Goal: Information Seeking & Learning: Learn about a topic

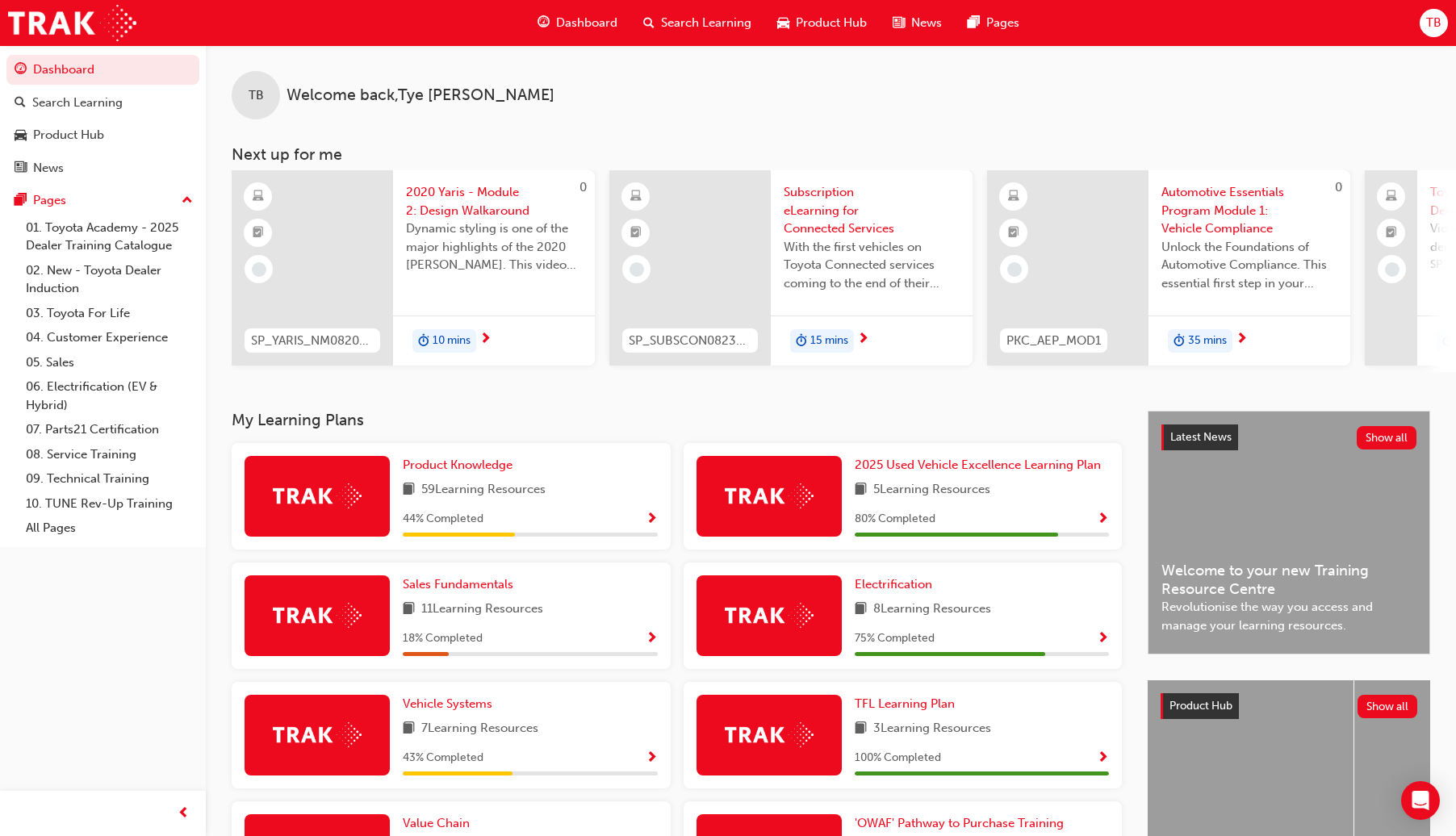
click at [689, 24] on span "Search Learning" at bounding box center [706, 22] width 91 height 19
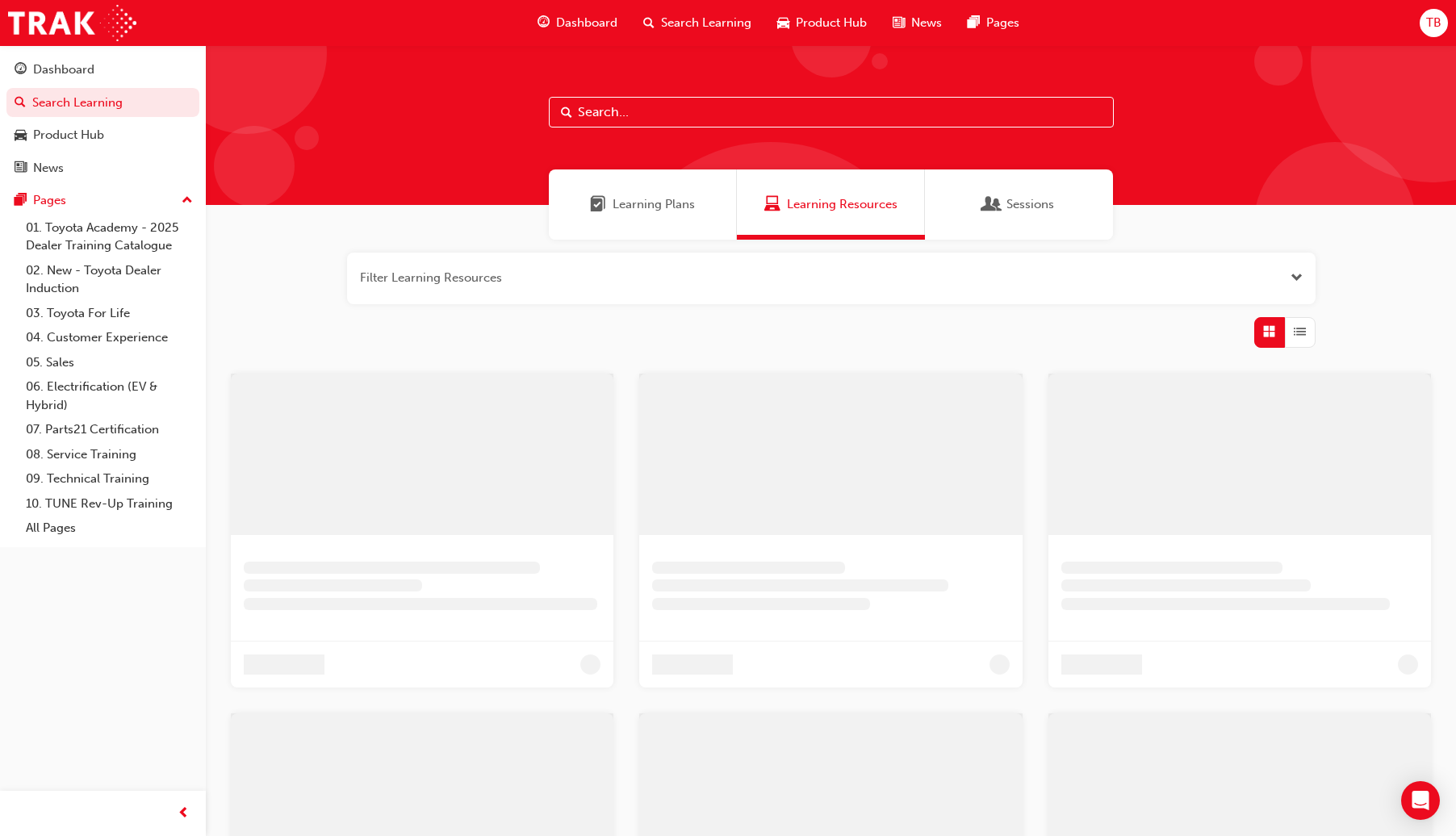
click at [668, 116] on input "text" at bounding box center [831, 111] width 565 height 30
paste input "'OWAF' Pathway to Purchase - Step 6: Vehicle Delivery"
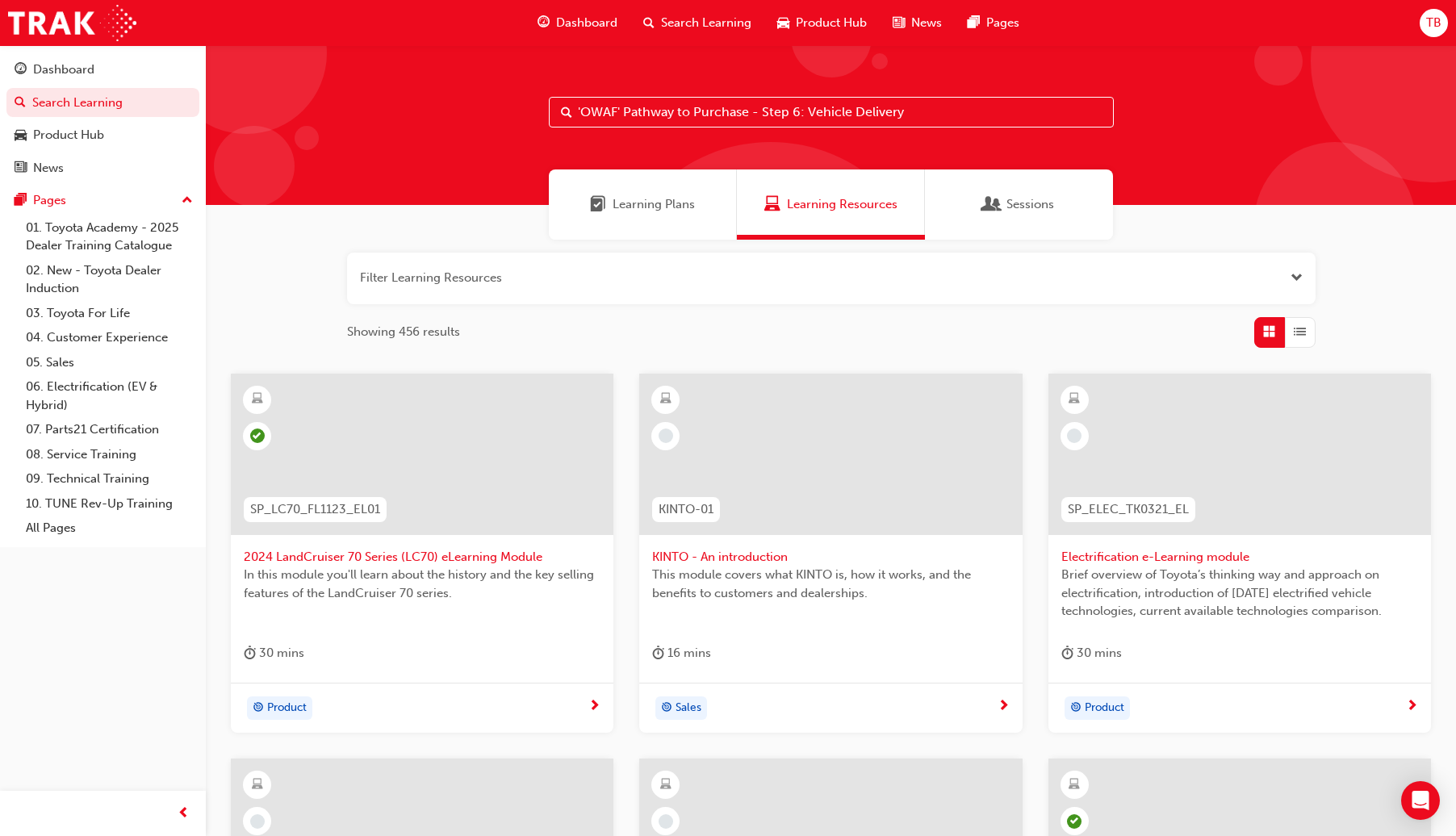
type input "'OWAF' Pathway to Purchase - Step 6: Vehicle Delivery"
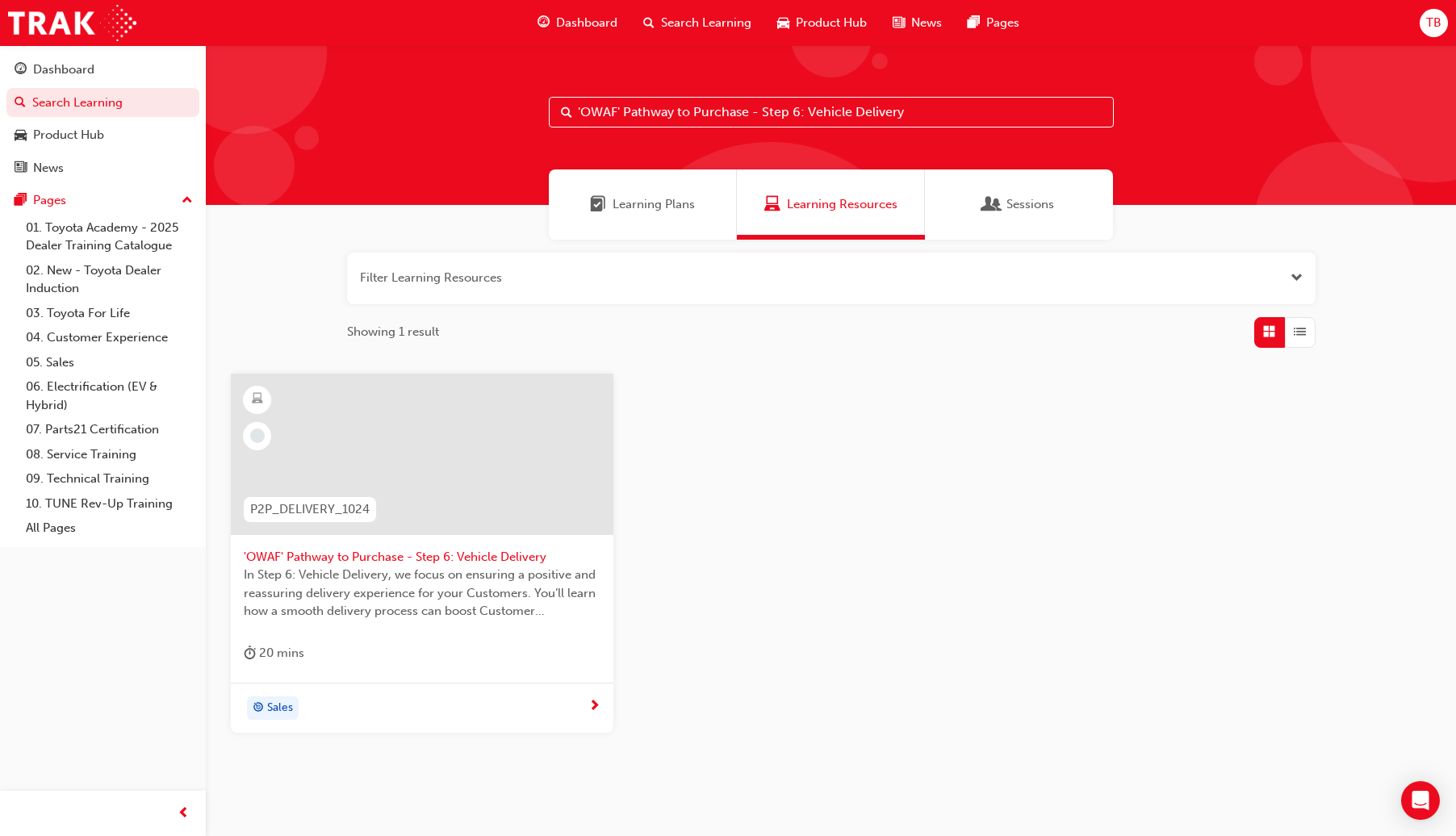
click at [479, 482] on div at bounding box center [422, 454] width 382 height 162
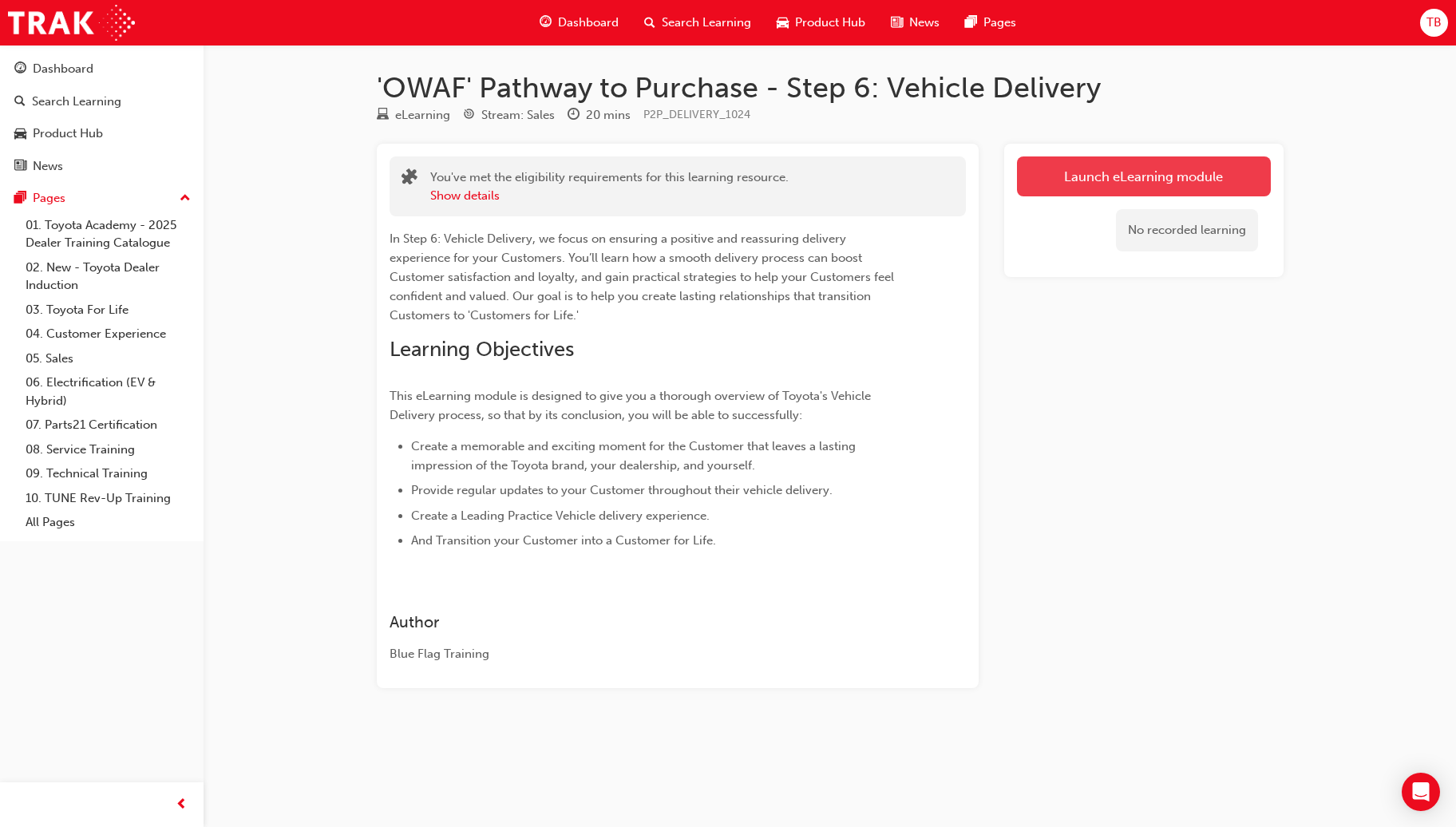
click at [1227, 169] on link "Launch eLearning module" at bounding box center [1144, 175] width 254 height 40
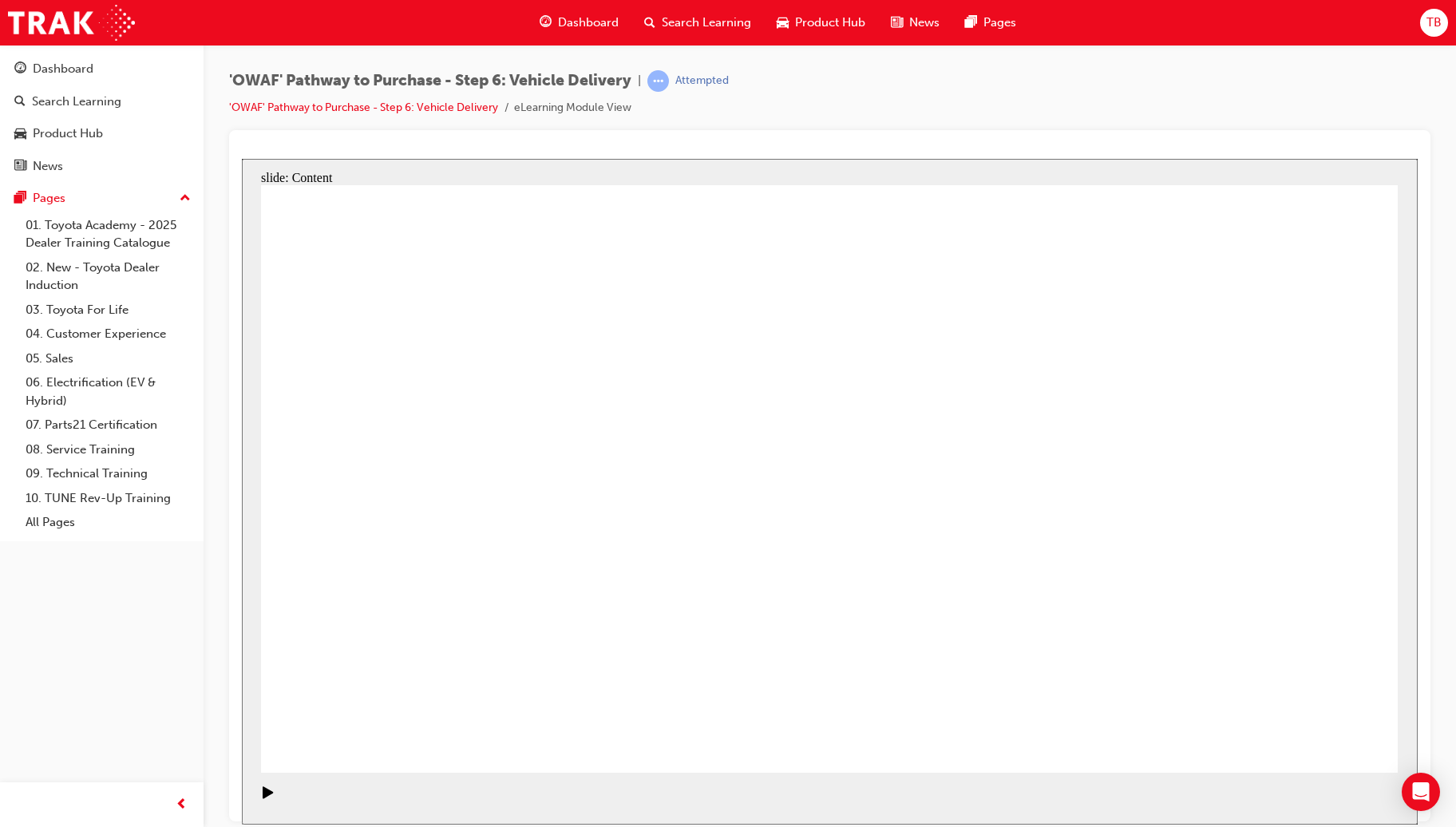
drag, startPoint x: 438, startPoint y: 366, endPoint x: 579, endPoint y: 358, distance: 141.2
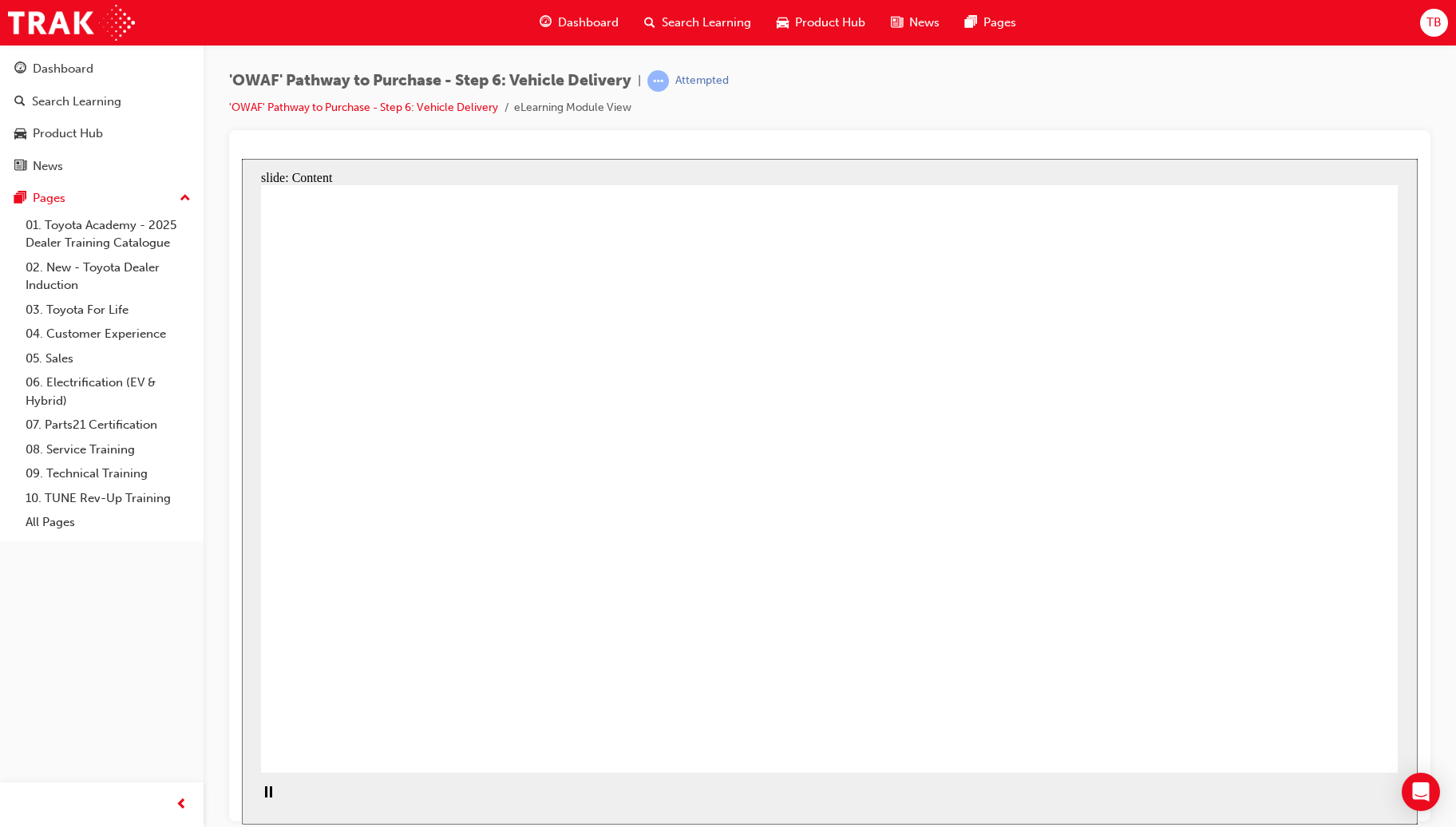
drag, startPoint x: 674, startPoint y: 373, endPoint x: 741, endPoint y: 367, distance: 67.3
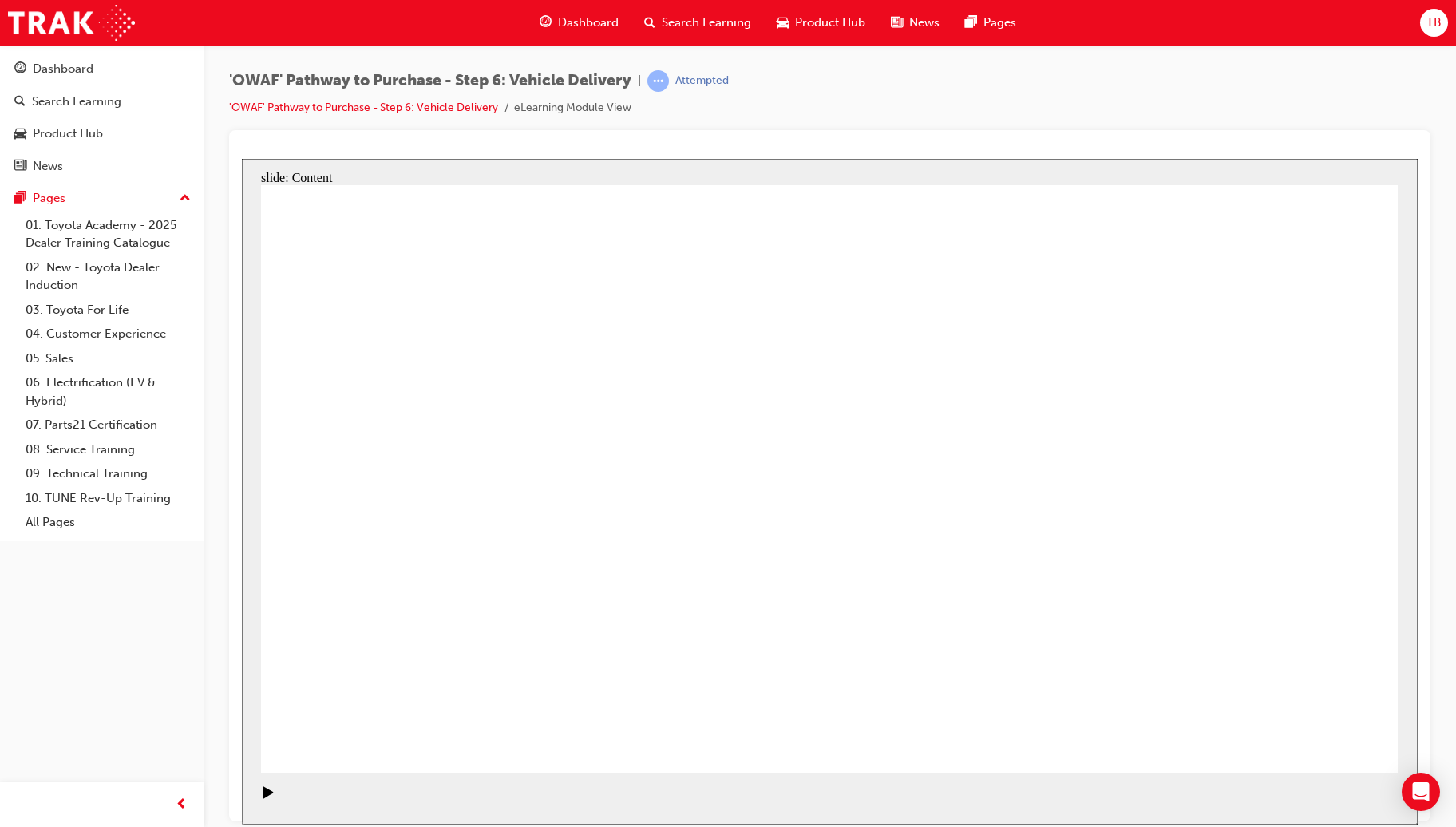
drag, startPoint x: 926, startPoint y: 374, endPoint x: 984, endPoint y: 383, distance: 58.7
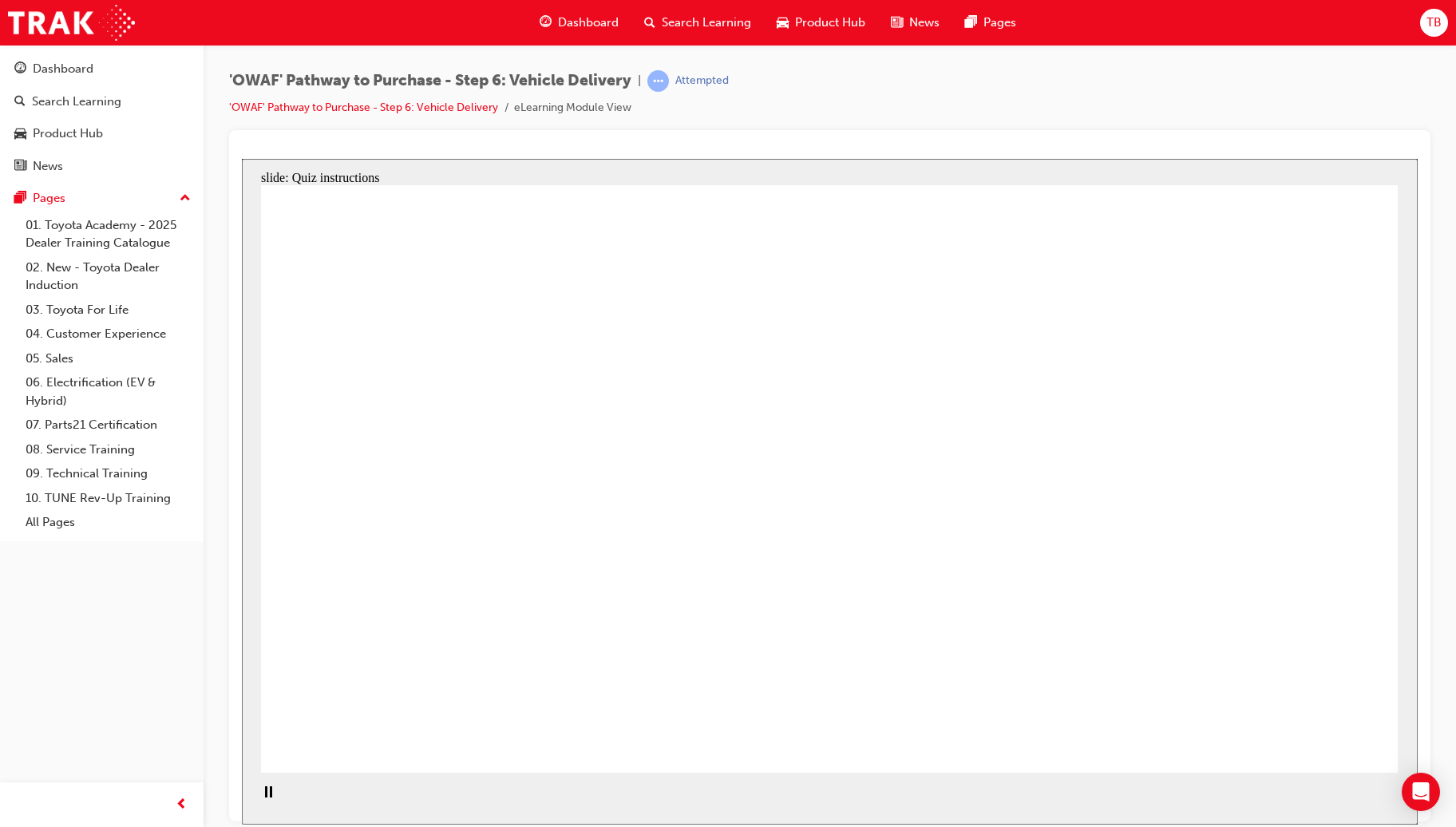
radio input "true"
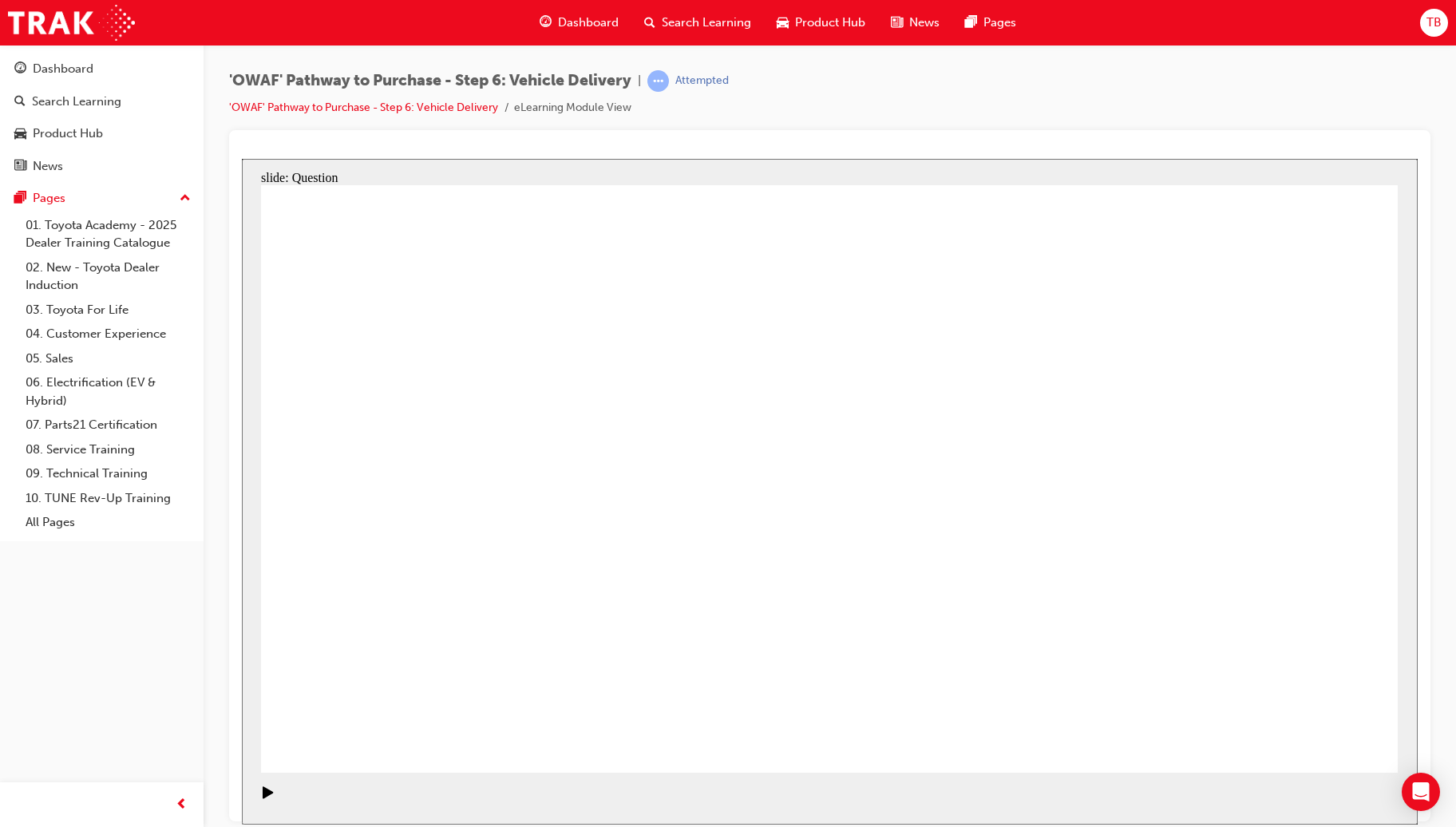
radio input "true"
drag, startPoint x: 811, startPoint y: 609, endPoint x: 998, endPoint y: 425, distance: 262.3
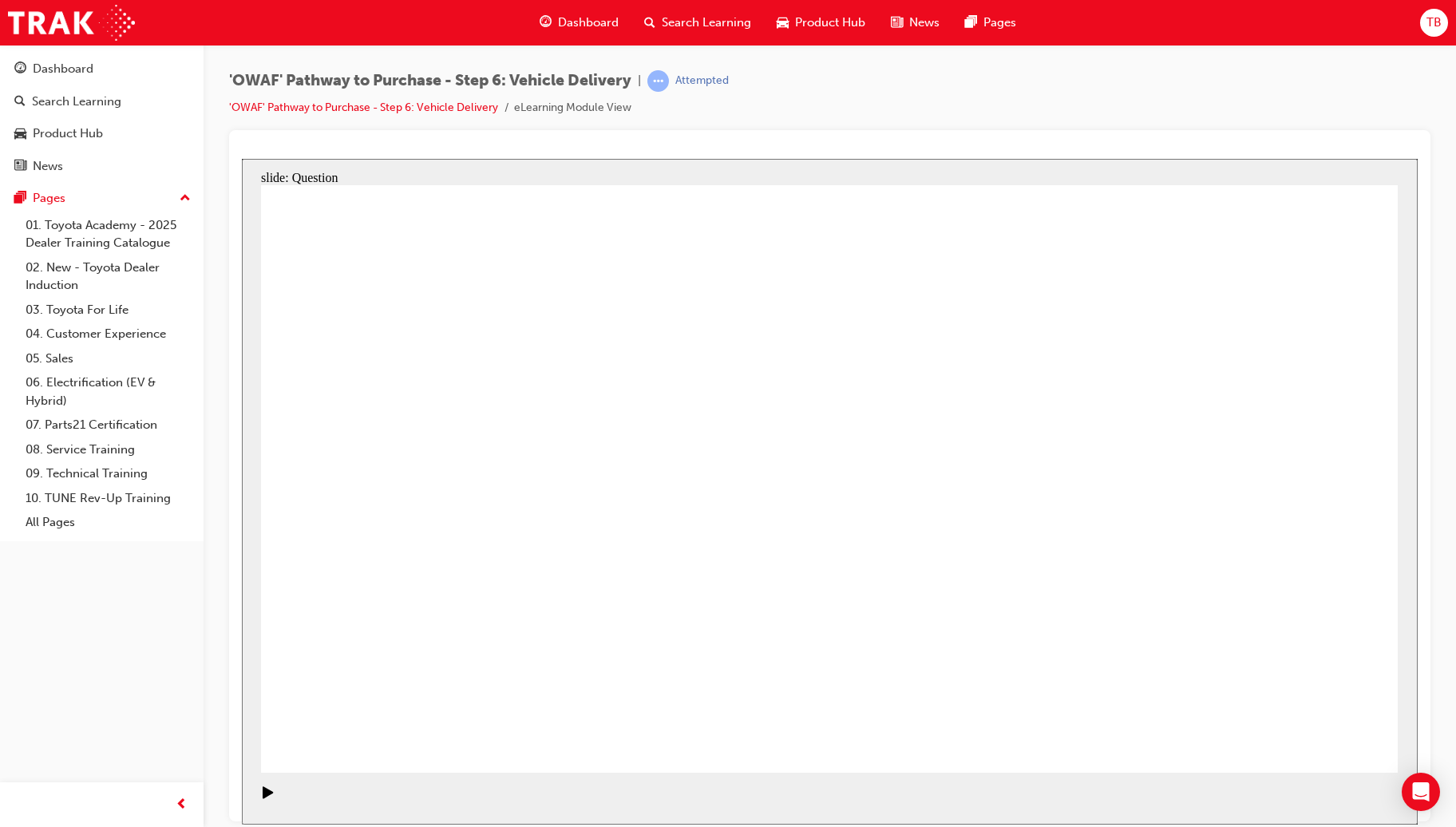
drag, startPoint x: 1068, startPoint y: 619, endPoint x: 559, endPoint y: 517, distance: 519.1
drag, startPoint x: 625, startPoint y: 606, endPoint x: 665, endPoint y: 434, distance: 176.6
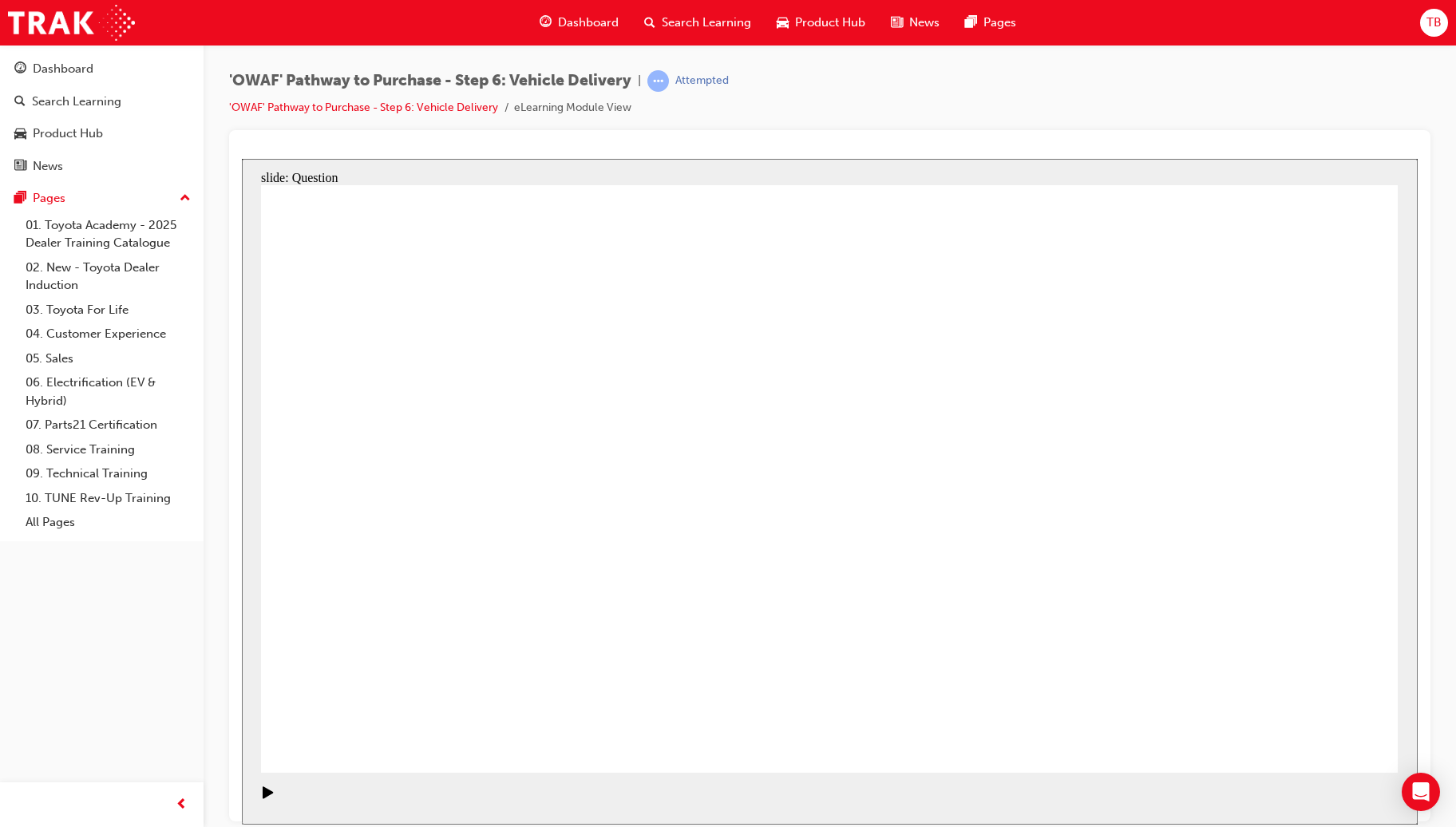
checkbox input "false"
checkbox input "true"
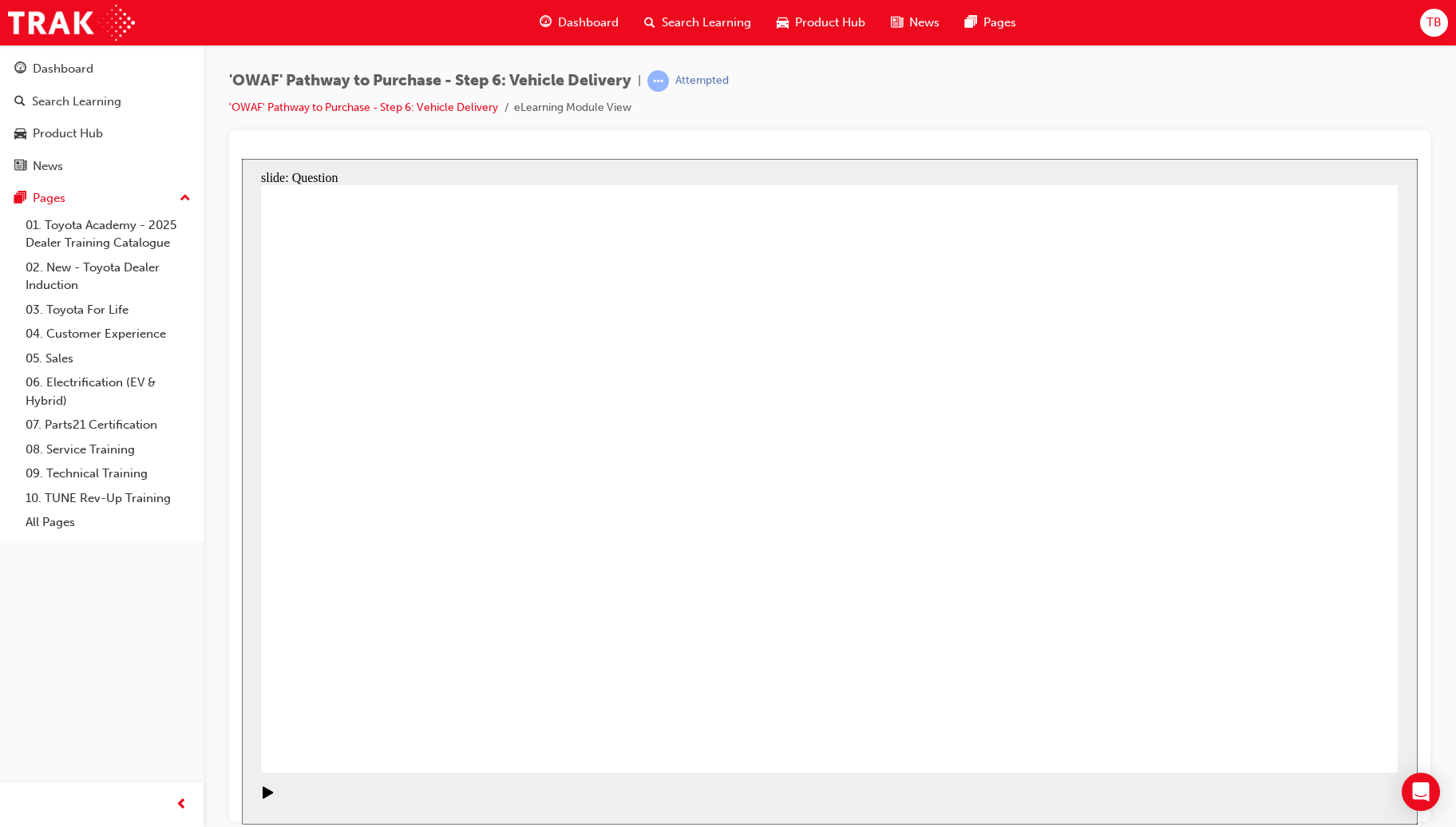
checkbox input "true"
drag, startPoint x: 1225, startPoint y: 500, endPoint x: 499, endPoint y: 588, distance: 731.3
drag, startPoint x: 1229, startPoint y: 491, endPoint x: 524, endPoint y: 579, distance: 710.5
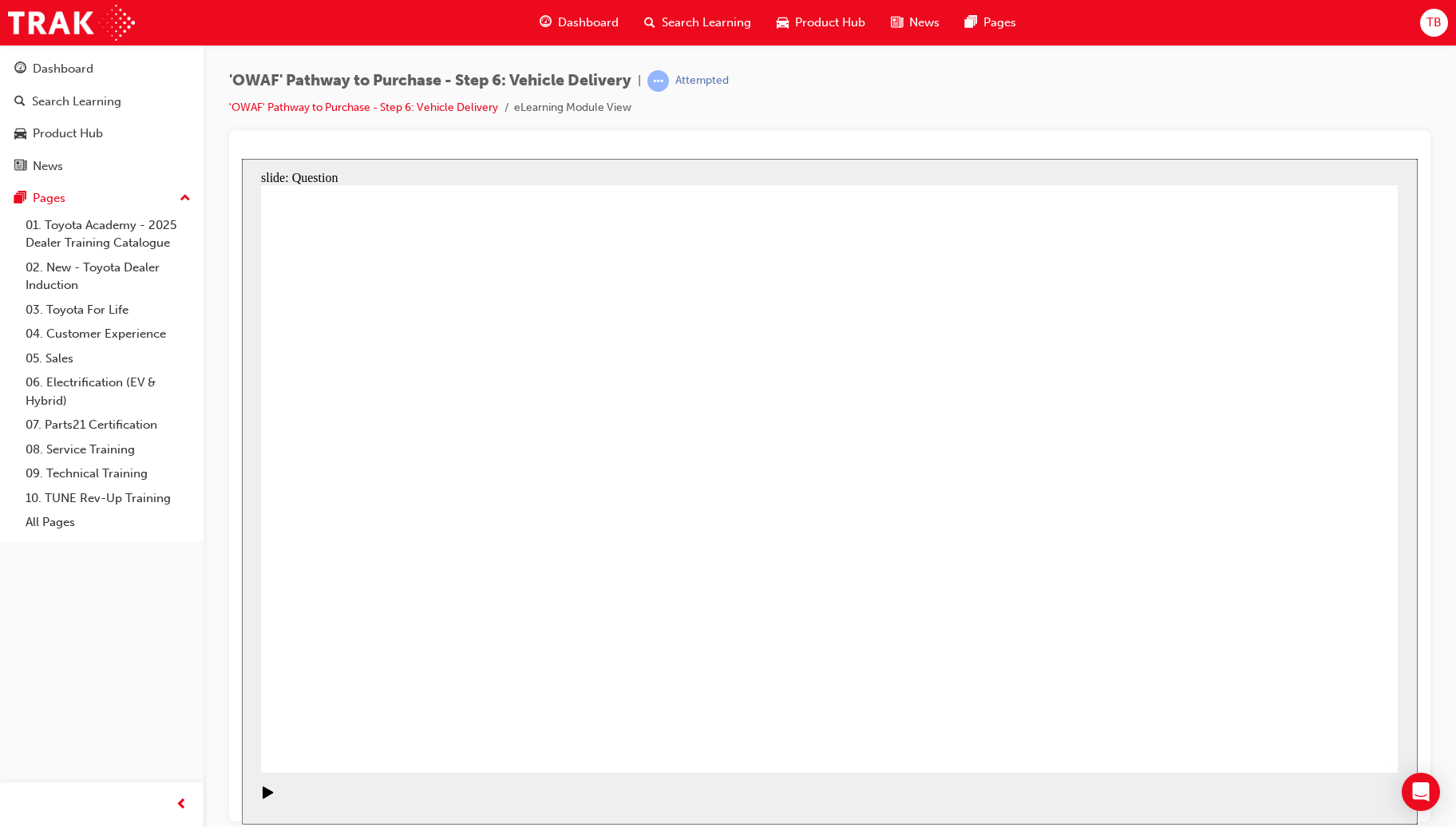
drag, startPoint x: 1237, startPoint y: 456, endPoint x: 828, endPoint y: 574, distance: 425.7
drag, startPoint x: 1231, startPoint y: 460, endPoint x: 497, endPoint y: 574, distance: 742.8
drag, startPoint x: 1193, startPoint y: 471, endPoint x: 480, endPoint y: 567, distance: 719.4
drag, startPoint x: 1249, startPoint y: 472, endPoint x: 906, endPoint y: 585, distance: 361.1
drag, startPoint x: 1242, startPoint y: 473, endPoint x: 492, endPoint y: 565, distance: 755.6
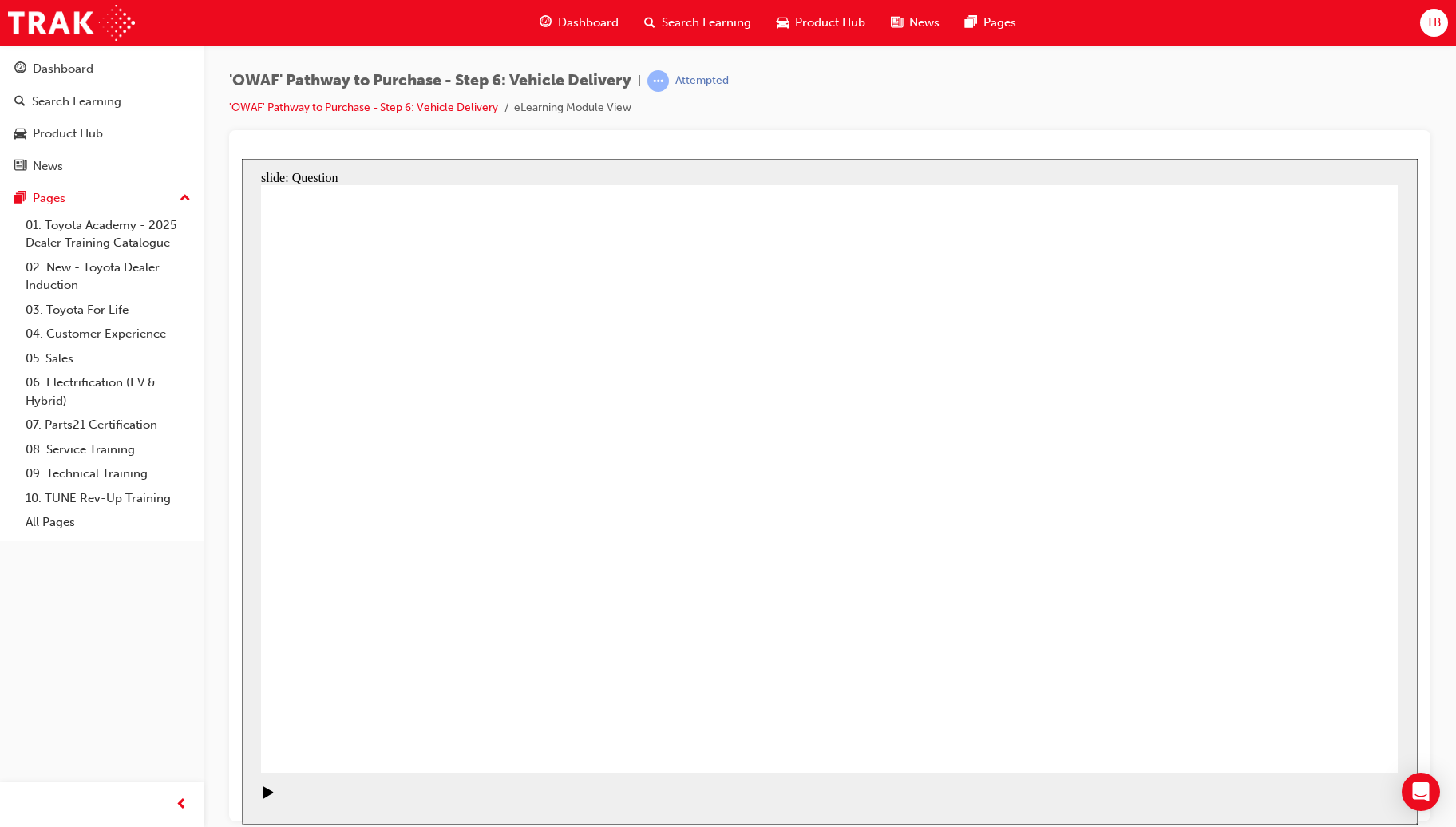
drag, startPoint x: 1224, startPoint y: 477, endPoint x: 513, endPoint y: 579, distance: 718.3
radio input "true"
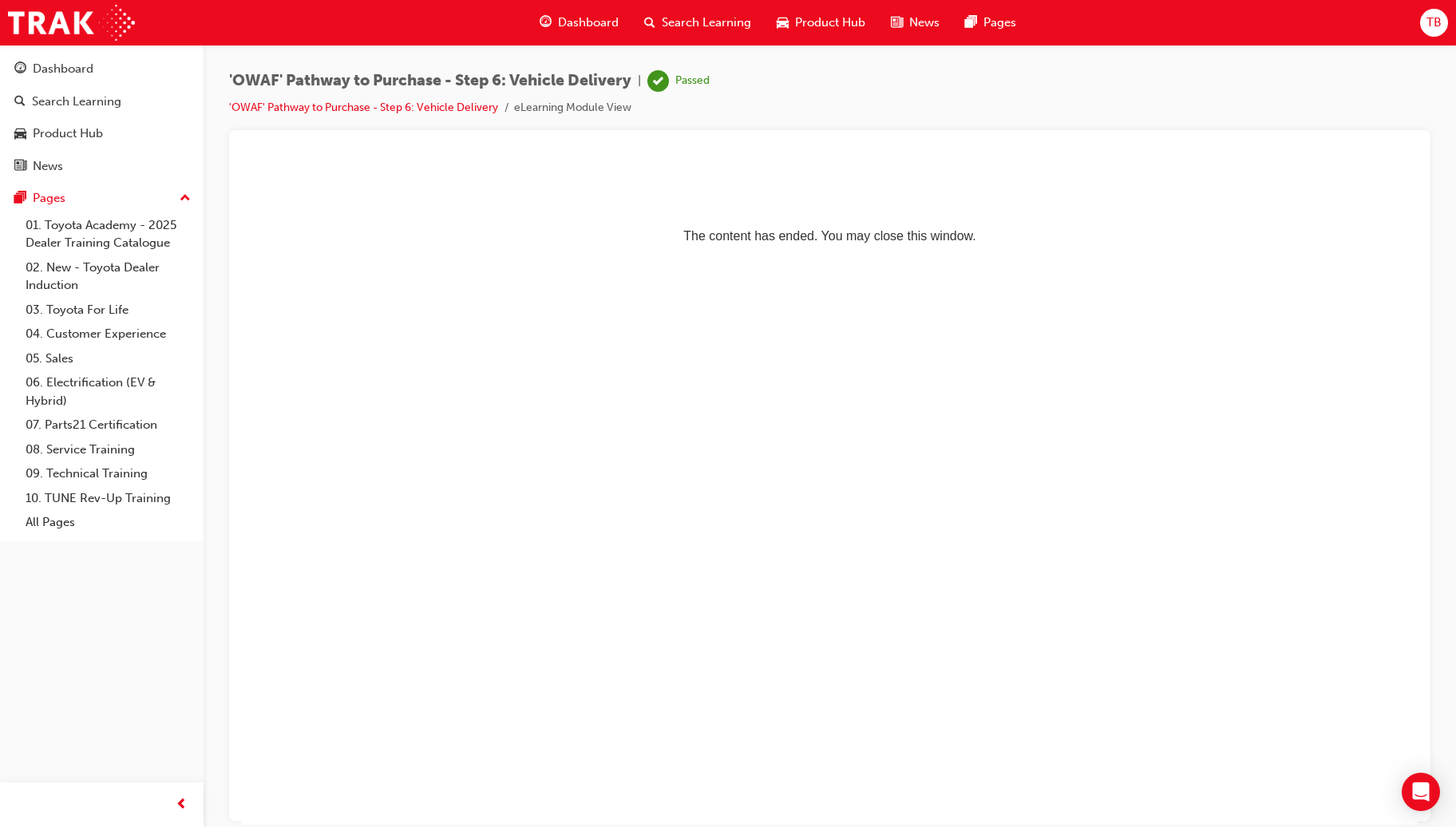
click at [674, 25] on span "Search Learning" at bounding box center [706, 22] width 90 height 18
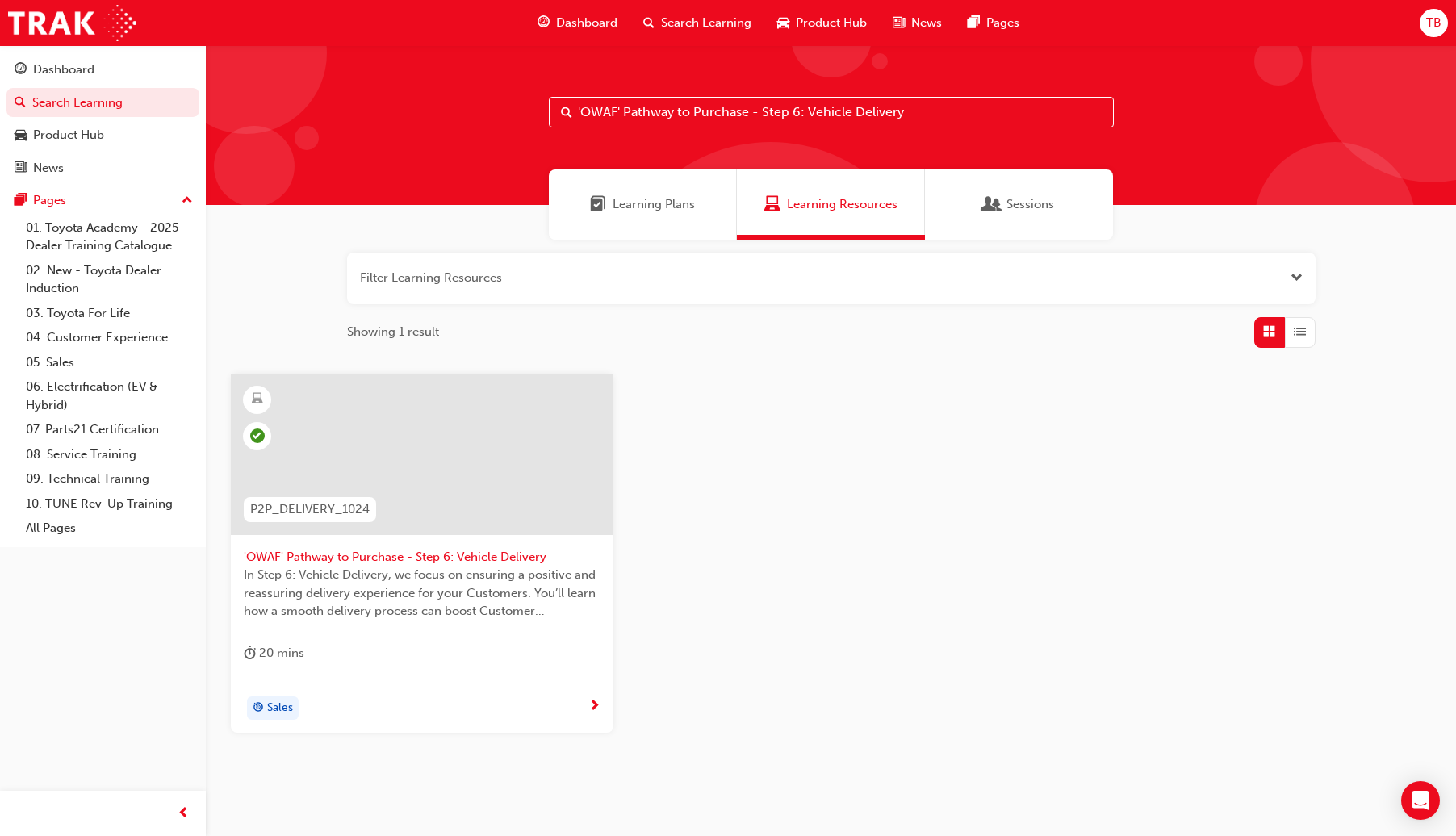
drag, startPoint x: 962, startPoint y: 109, endPoint x: 464, endPoint y: 118, distance: 498.1
click at [464, 115] on div "'OWAF' Pathway to Purchase - Step 6: Vehicle Delivery" at bounding box center [830, 125] width 1250 height 160
paste input "7: Follow-Up"
type input "'OWAF' Pathway to Purchase - Step 7: Follow-Up"
click at [507, 452] on div at bounding box center [422, 454] width 382 height 162
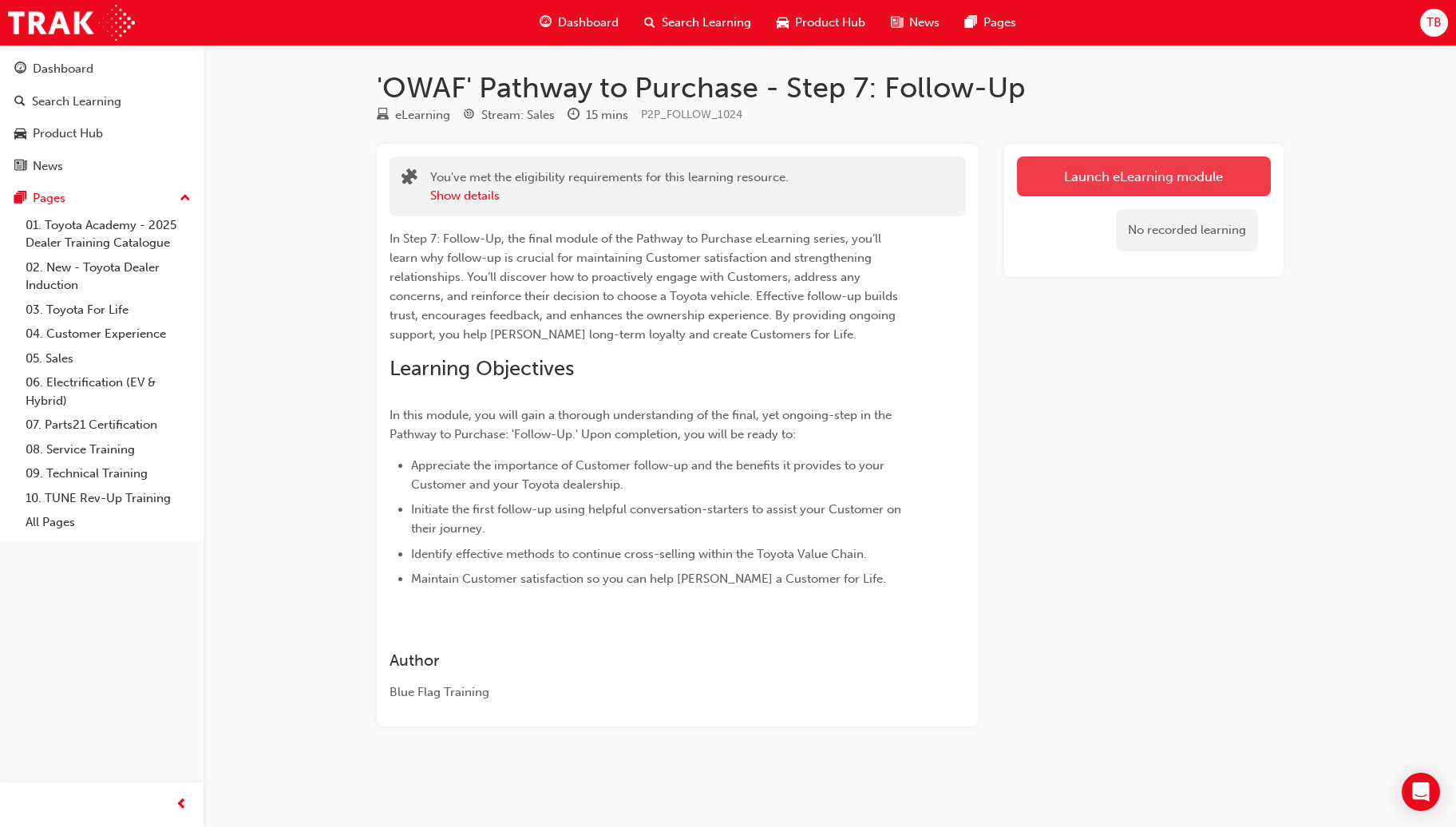
click at [1062, 181] on link "Launch eLearning module" at bounding box center [1144, 175] width 254 height 40
